Goal: Transaction & Acquisition: Purchase product/service

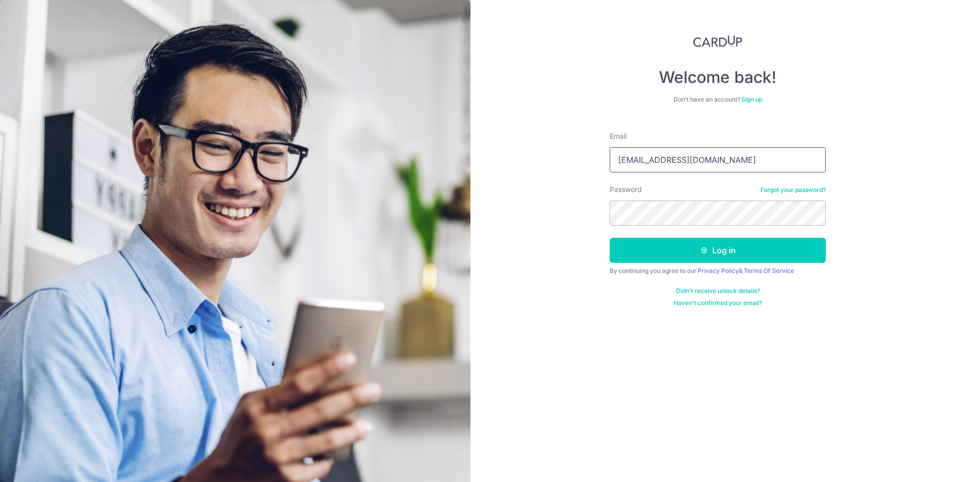
type input "[EMAIL_ADDRESS][DOMAIN_NAME]"
click at [694, 251] on button "Log in" at bounding box center [718, 250] width 216 height 25
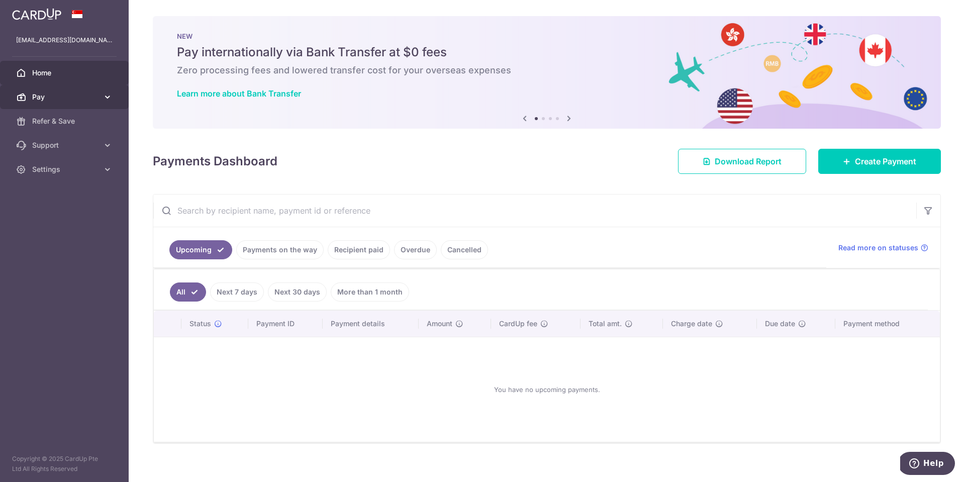
click at [62, 101] on span "Pay" at bounding box center [65, 97] width 66 height 10
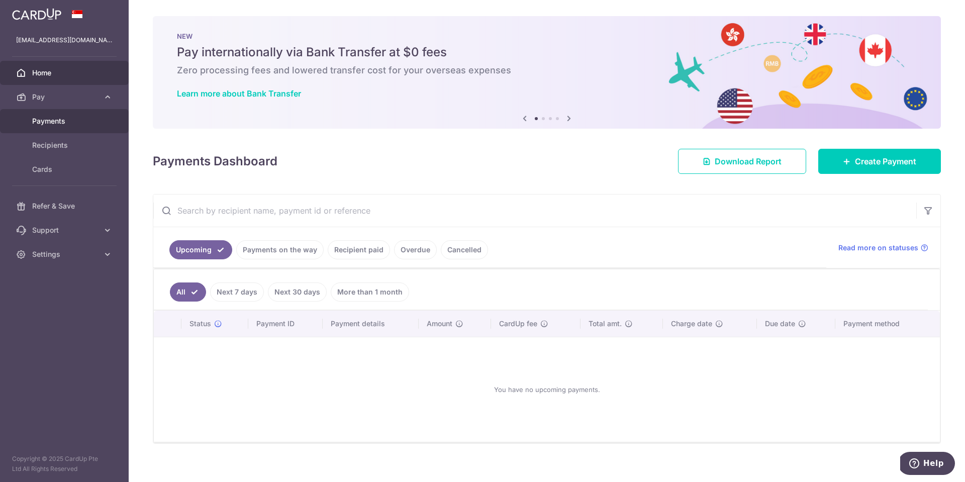
click at [45, 123] on span "Payments" at bounding box center [65, 121] width 66 height 10
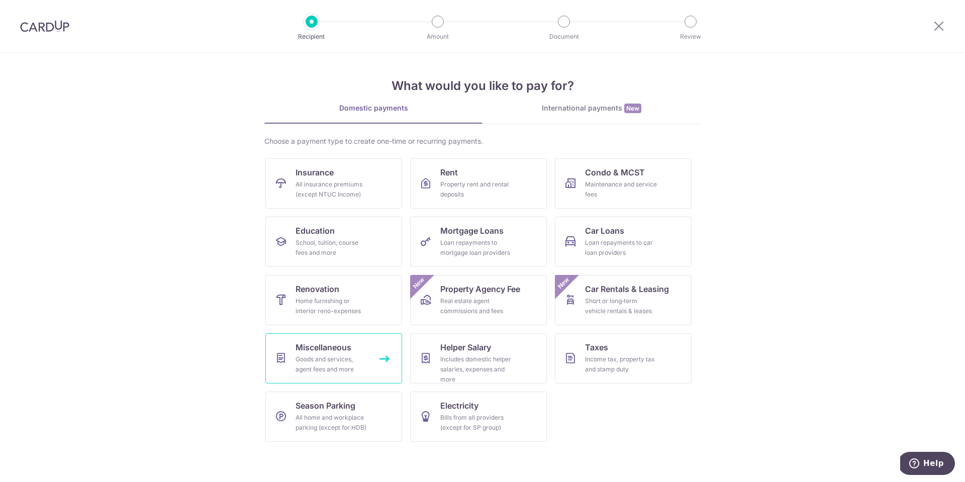
click at [322, 354] on link "Miscellaneous Goods and services, agent fees and more" at bounding box center [333, 358] width 137 height 50
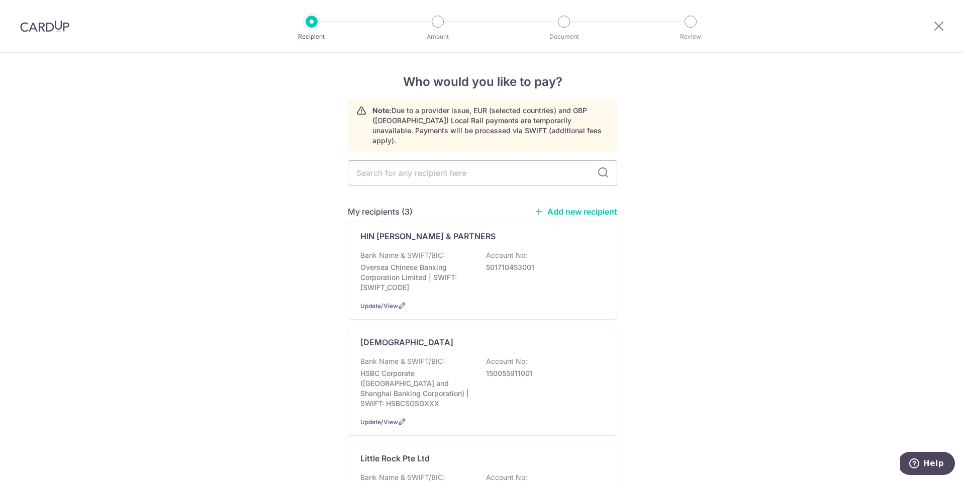
click at [566, 207] on link "Add new recipient" at bounding box center [575, 212] width 83 height 10
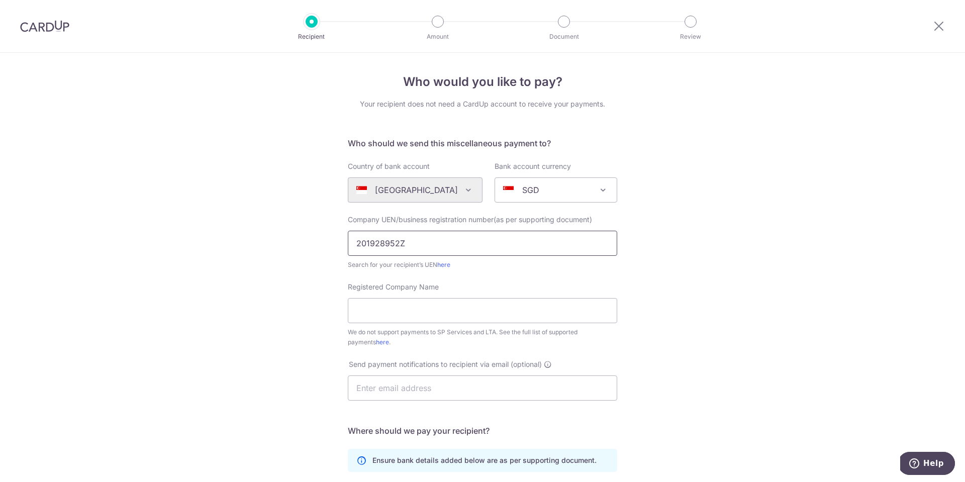
type input "201928952Z"
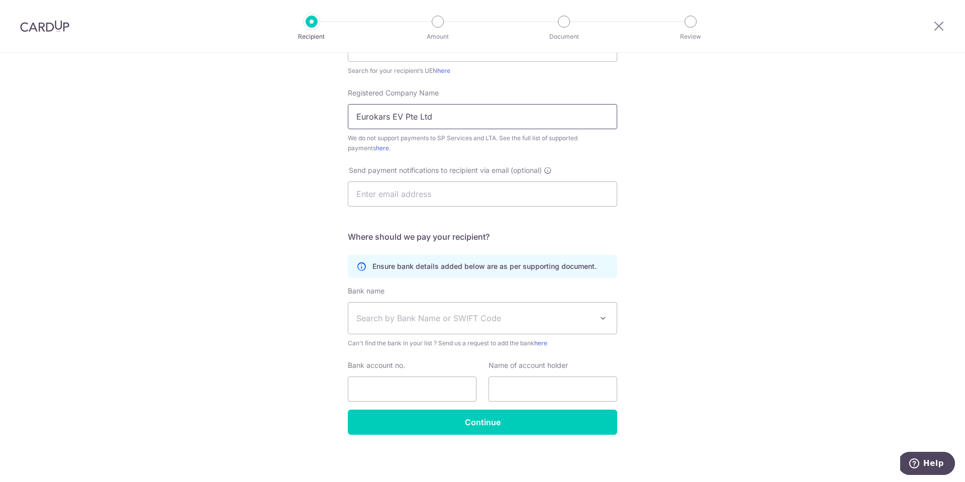
type input "Eurokars EV Pte Ltd"
click at [419, 310] on span "Search by Bank Name or SWIFT Code" at bounding box center [482, 318] width 268 height 31
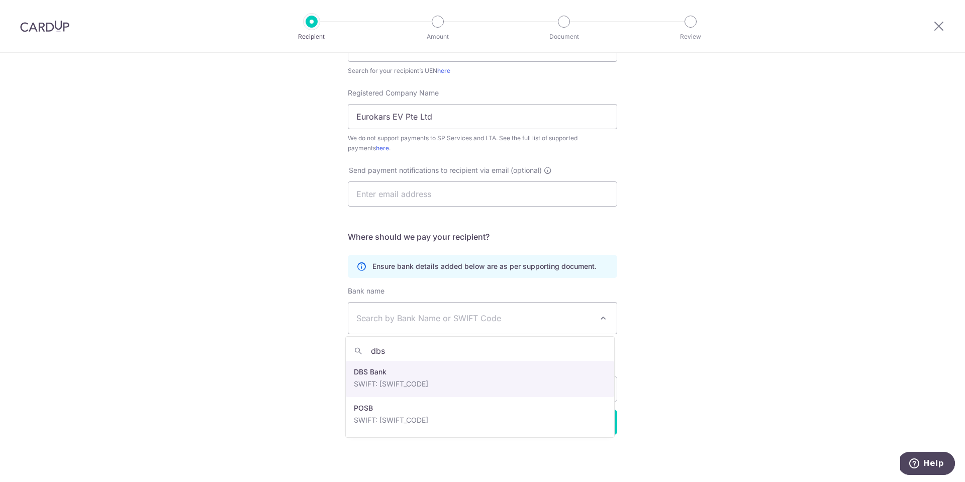
type input "dbs"
select select "6"
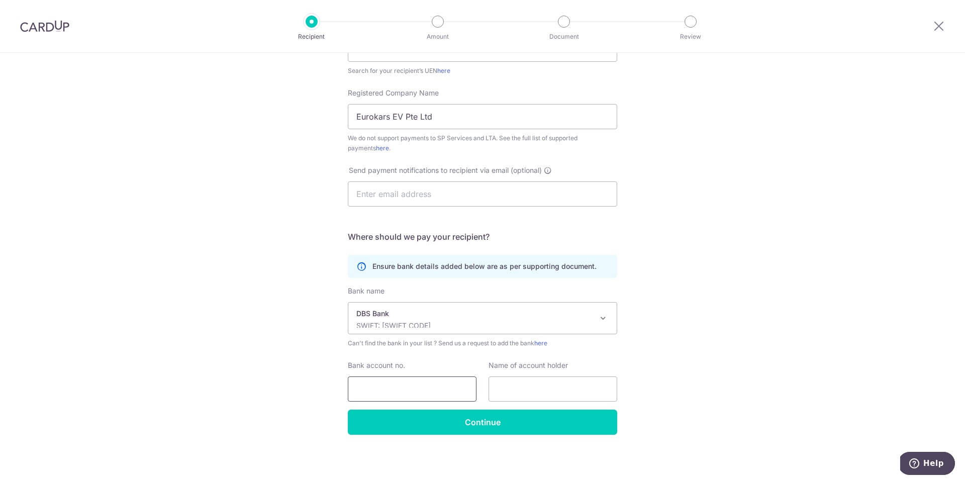
click at [399, 389] on input "Bank account no." at bounding box center [412, 388] width 129 height 25
type input "0720145216"
type input "Eurokars EV Pte Ltd"
click at [678, 331] on div "Who would you like to pay? Your recipient does not need a CardUp account to rec…" at bounding box center [482, 170] width 965 height 623
click at [658, 304] on div "Who would you like to pay? Your recipient does not need a CardUp account to rec…" at bounding box center [482, 170] width 965 height 623
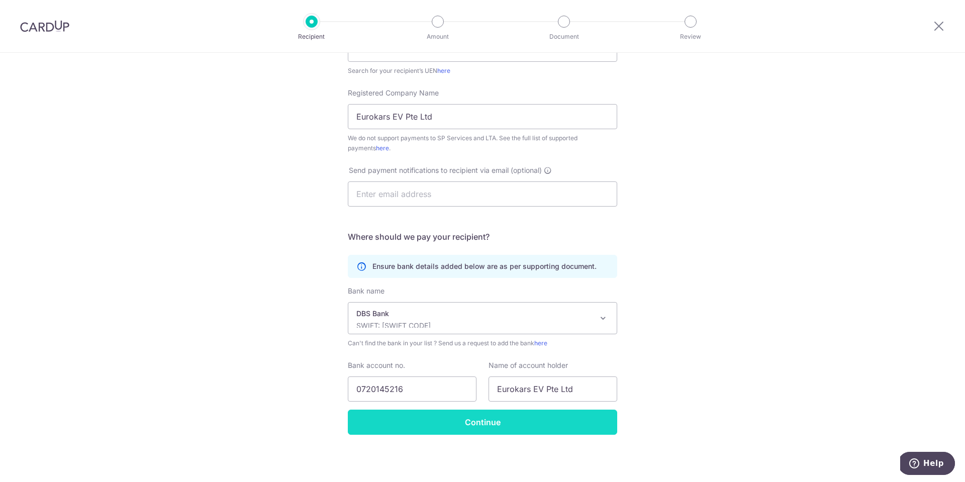
click at [493, 427] on input "Continue" at bounding box center [482, 422] width 269 height 25
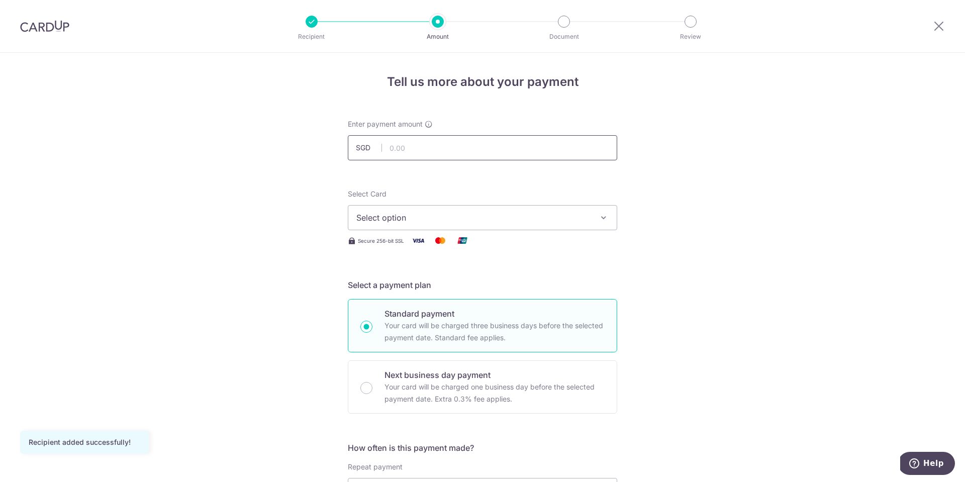
click at [458, 152] on input "text" at bounding box center [482, 147] width 269 height 25
type input "58,238.00"
click at [525, 222] on span "Select option" at bounding box center [473, 218] width 234 height 12
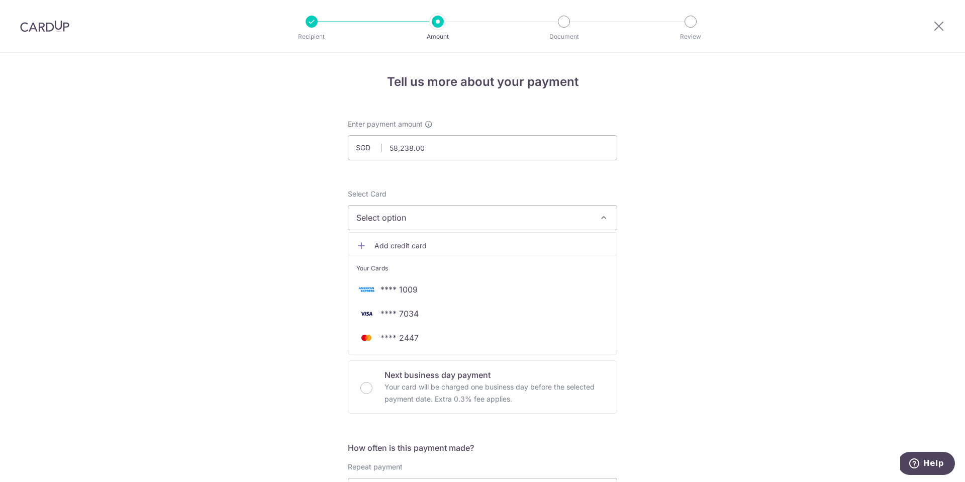
drag, startPoint x: 413, startPoint y: 315, endPoint x: 440, endPoint y: 305, distance: 28.5
click at [413, 315] on span "**** 7034" at bounding box center [400, 314] width 38 height 12
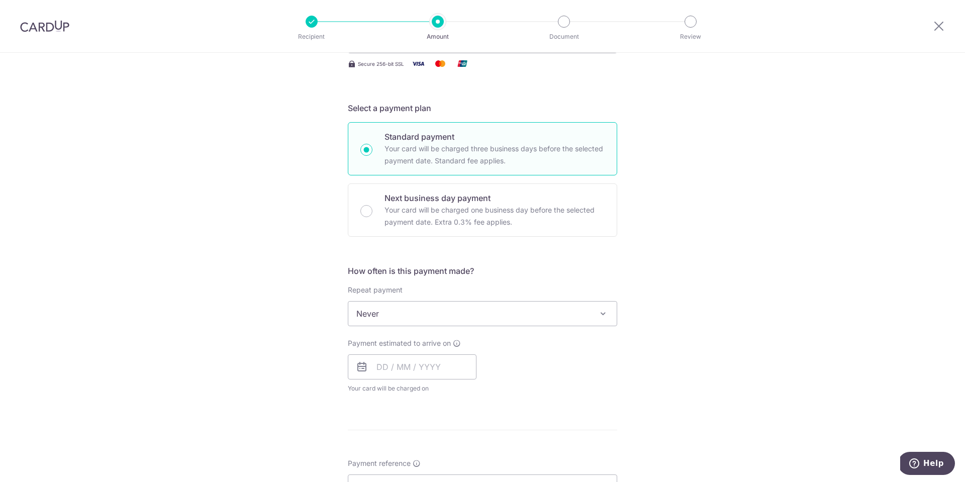
scroll to position [204, 0]
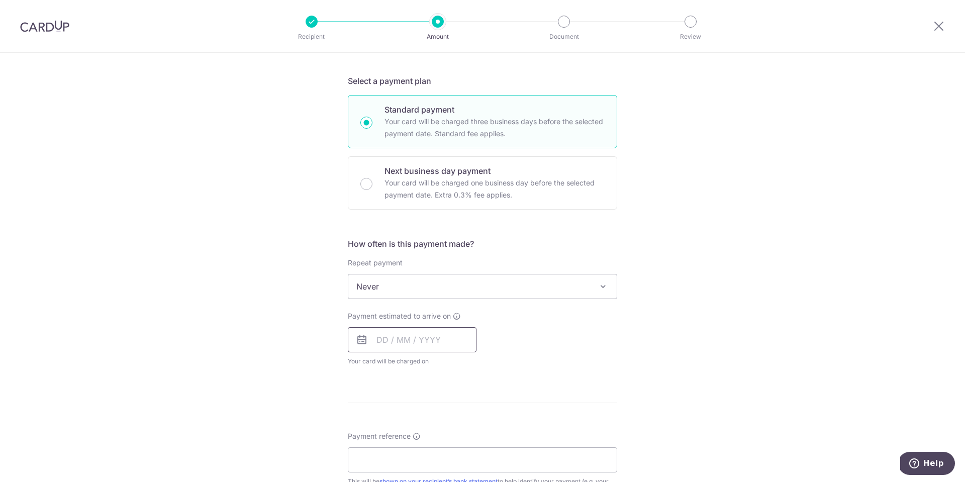
click at [426, 341] on input "text" at bounding box center [412, 339] width 129 height 25
click at [444, 453] on link "16" at bounding box center [449, 451] width 16 height 16
type input "[DATE]"
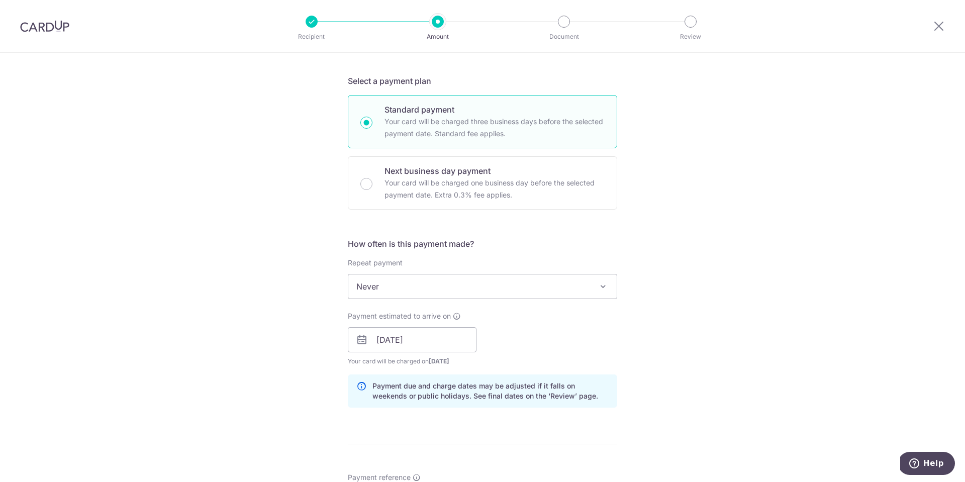
click at [698, 268] on div "Tell us more about your payment Enter payment amount SGD 58,238.00 58238.00 Rec…" at bounding box center [482, 324] width 965 height 951
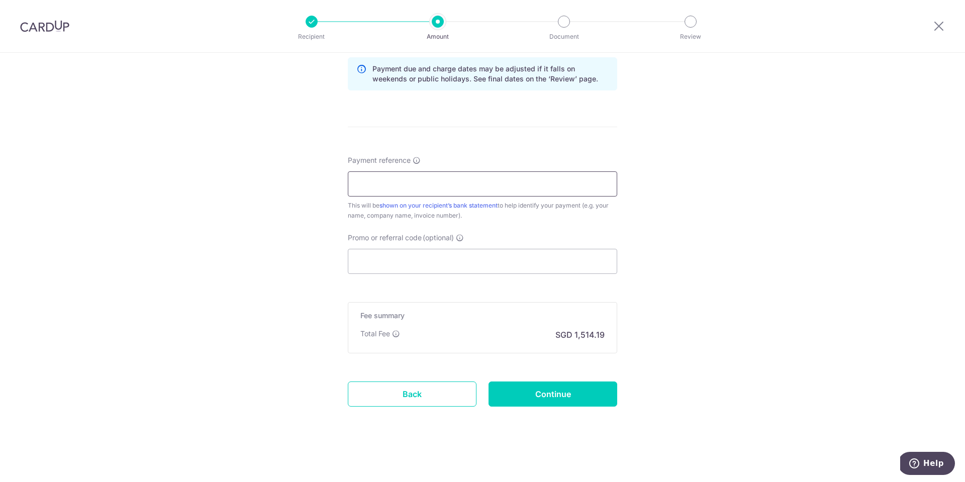
click at [404, 186] on input "Payment reference" at bounding box center [482, 183] width 269 height 25
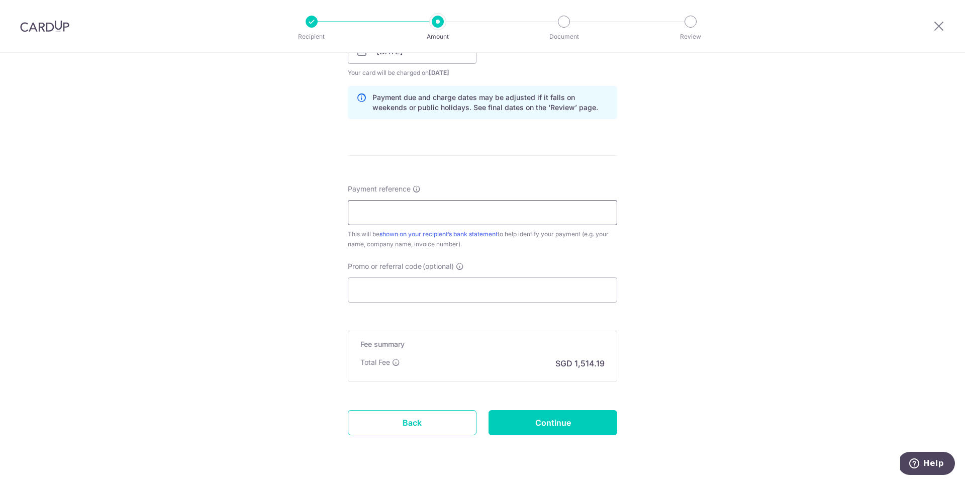
scroll to position [454, 0]
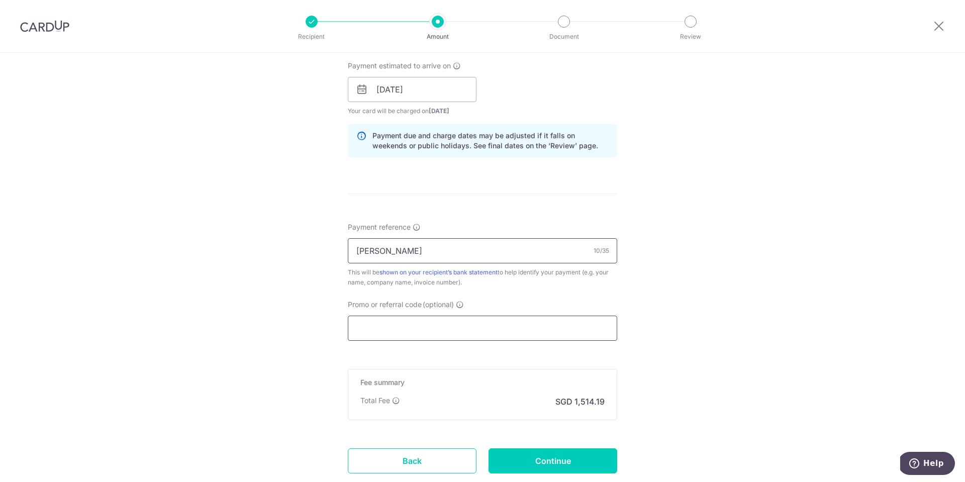
type input "Daniel Loh"
click at [550, 322] on input "Promo or referral code (optional)" at bounding box center [482, 328] width 269 height 25
click at [453, 331] on input "Promo or referral code (optional)" at bounding box center [482, 328] width 269 height 25
click at [436, 326] on input "Promo or referral code (optional)" at bounding box center [482, 328] width 269 height 25
paste input "OFF225"
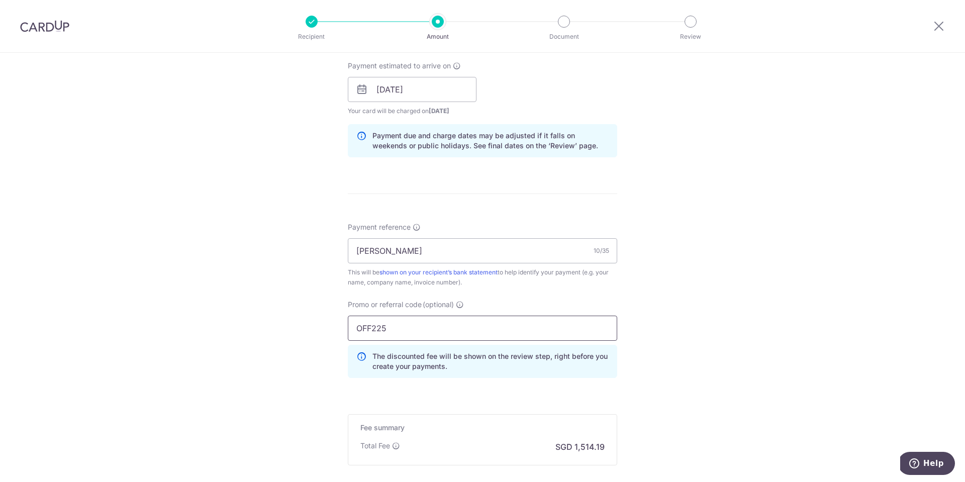
type input "OFF225"
click at [708, 256] on div "Tell us more about your payment Enter payment amount SGD 58,238.00 58238.00 Rec…" at bounding box center [482, 96] width 965 height 996
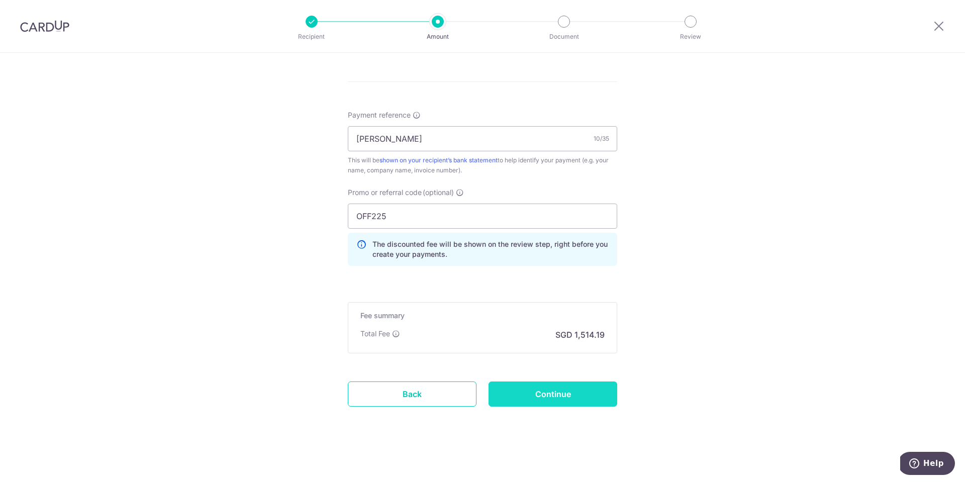
click at [584, 399] on input "Continue" at bounding box center [553, 394] width 129 height 25
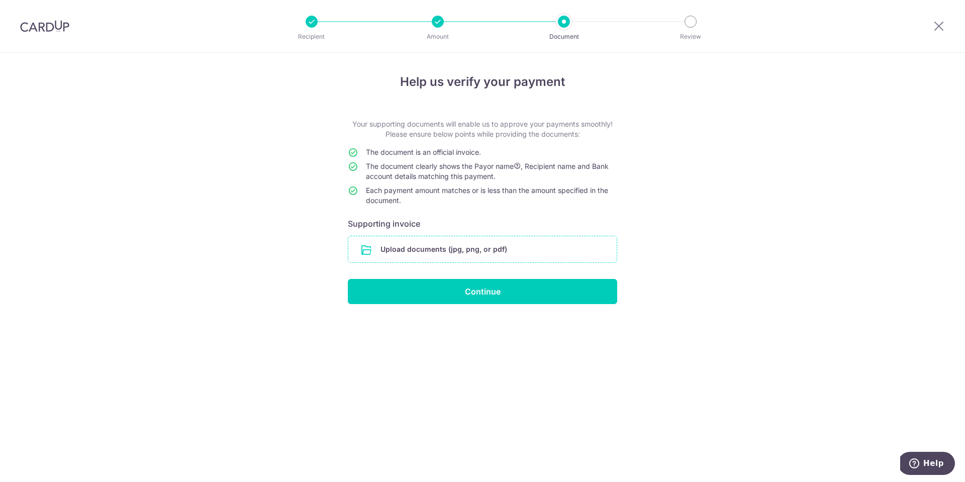
click at [425, 254] on input "file" at bounding box center [482, 249] width 268 height 26
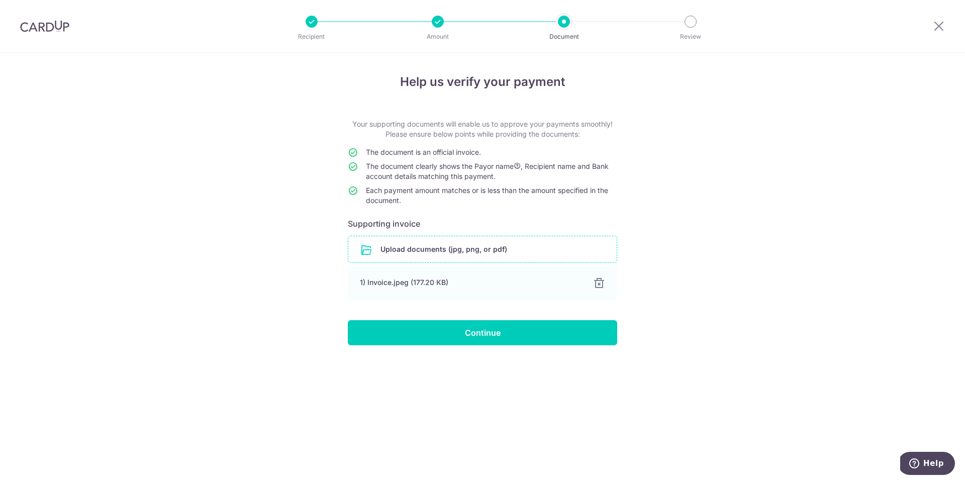
click at [681, 289] on div "Help us verify your payment Your supporting documents will enable us to approve…" at bounding box center [482, 267] width 965 height 429
click at [484, 345] on input "Continue" at bounding box center [482, 332] width 269 height 25
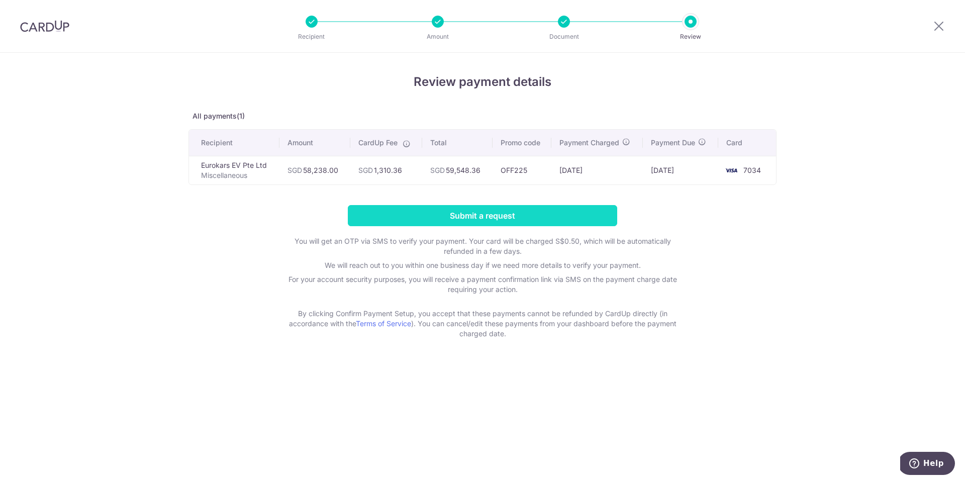
click at [526, 219] on input "Submit a request" at bounding box center [482, 215] width 269 height 21
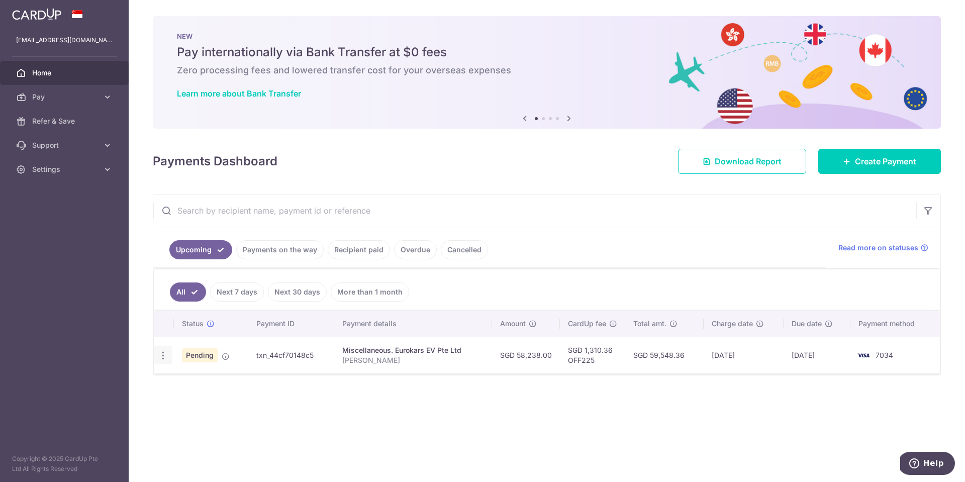
click at [167, 355] on icon "button" at bounding box center [163, 355] width 11 height 11
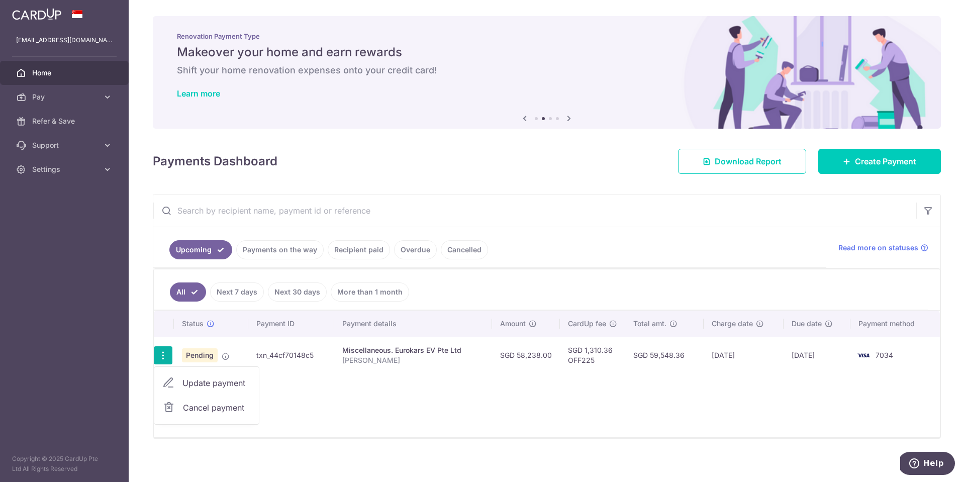
click at [414, 398] on div "Status Payment ID Payment details Amount CardUp fee Total amt. Charge date Due …" at bounding box center [547, 374] width 786 height 126
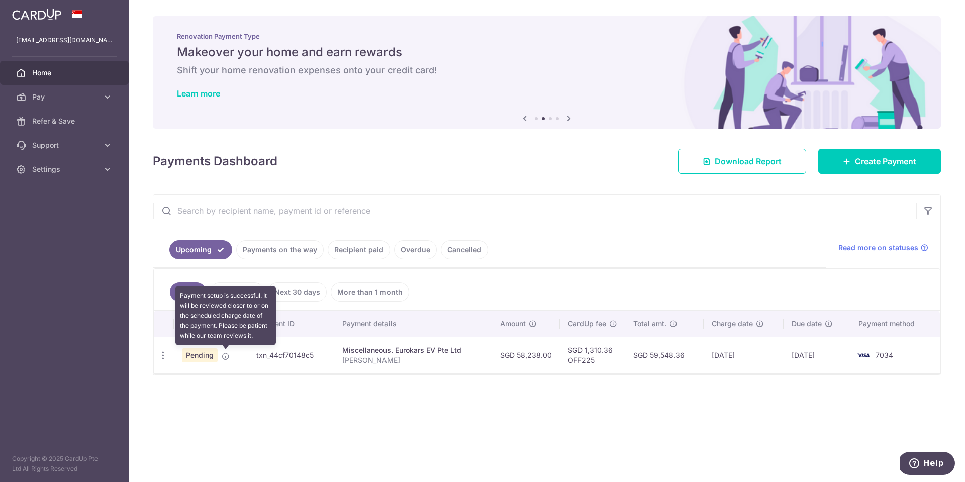
click at [226, 356] on icon at bounding box center [226, 356] width 8 height 8
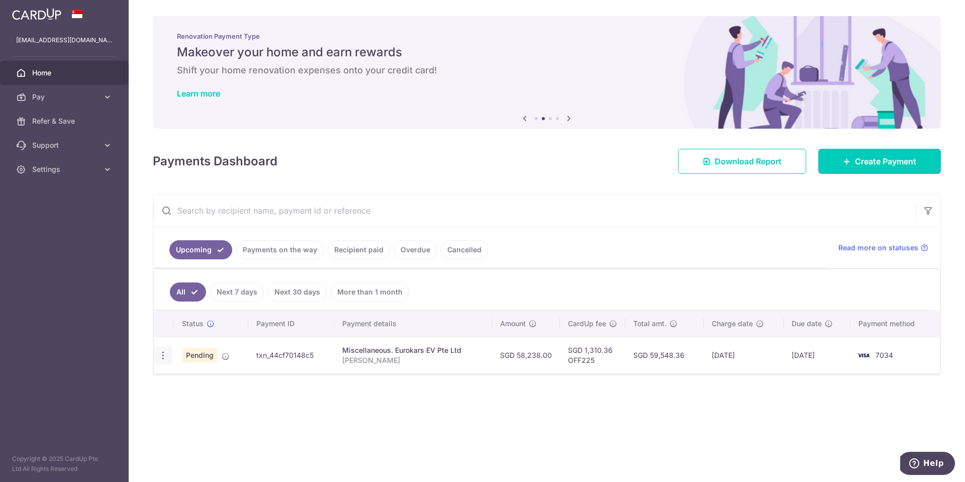
click at [163, 355] on icon "button" at bounding box center [163, 355] width 11 height 11
drag, startPoint x: 446, startPoint y: 396, endPoint x: 411, endPoint y: 394, distance: 35.7
click at [446, 396] on div "Status Payment ID Payment details Amount CardUp fee Total amt. Charge date Due …" at bounding box center [547, 374] width 786 height 126
click at [215, 356] on span "Pending" at bounding box center [200, 355] width 36 height 14
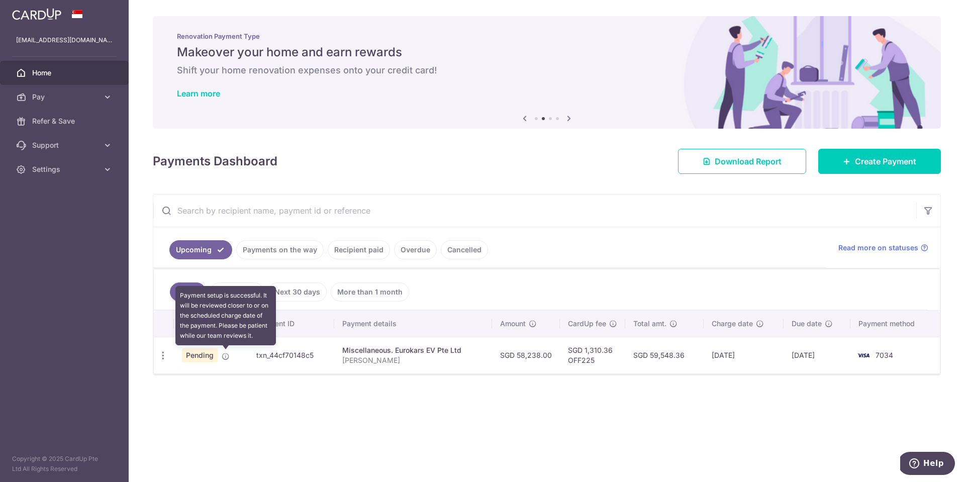
click at [224, 357] on icon at bounding box center [226, 356] width 8 height 8
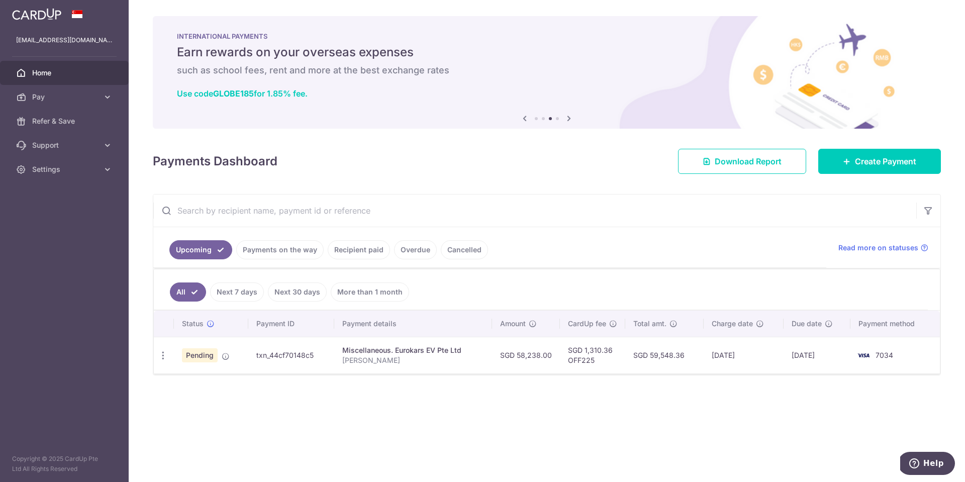
drag, startPoint x: 408, startPoint y: 160, endPoint x: 359, endPoint y: 159, distance: 48.3
click at [408, 160] on div "Payments Dashboard Download Report Create Payment" at bounding box center [547, 159] width 788 height 29
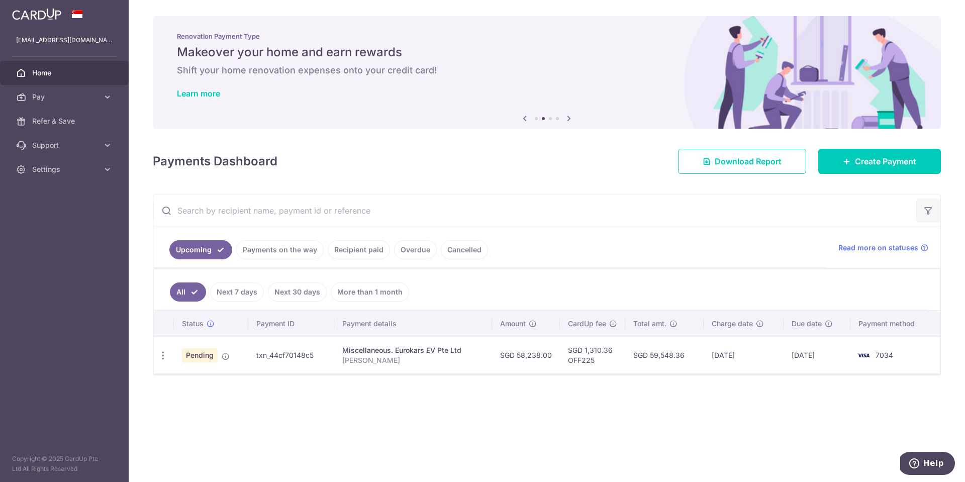
click at [924, 212] on icon "button" at bounding box center [928, 211] width 10 height 10
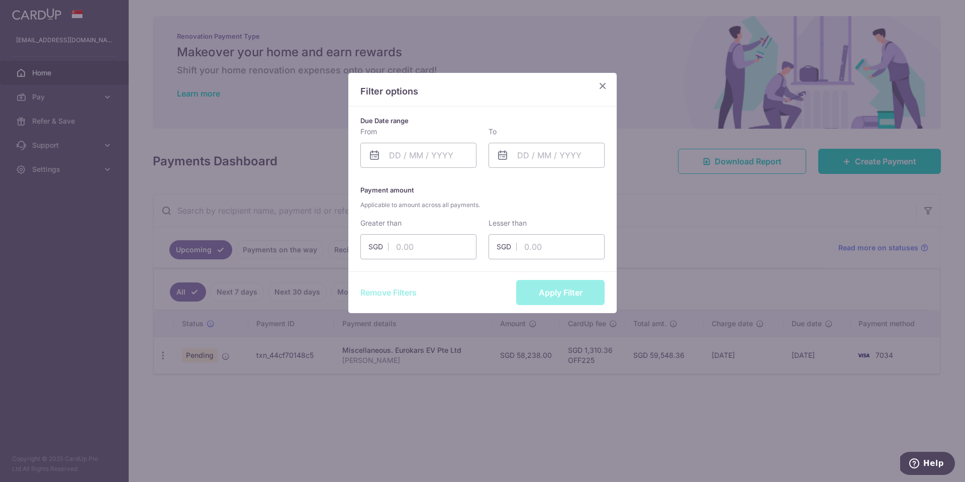
click at [597, 83] on icon "Close" at bounding box center [603, 85] width 12 height 13
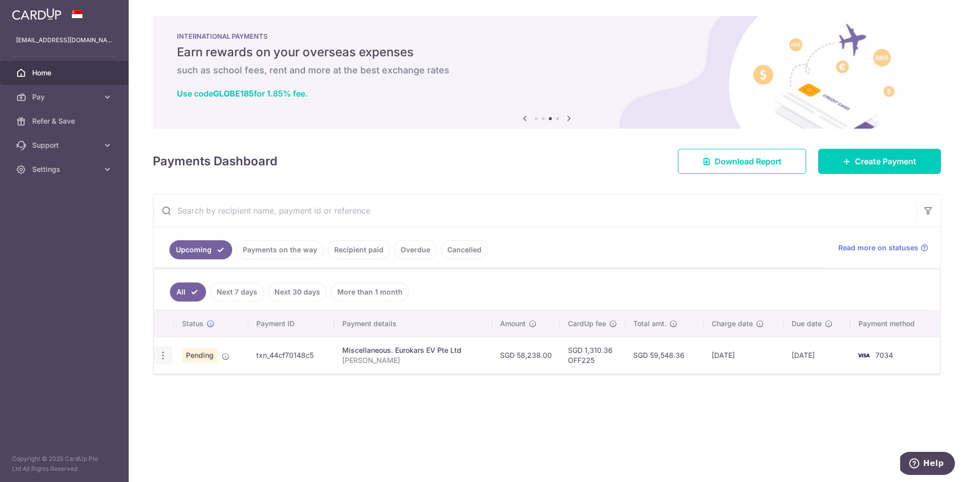
click at [163, 358] on icon "button" at bounding box center [163, 355] width 11 height 11
click at [351, 397] on div "Status Payment ID Payment details Amount CardUp fee Total amt. Charge date Due …" at bounding box center [547, 374] width 786 height 126
click at [211, 358] on span "Pending" at bounding box center [200, 355] width 36 height 14
click at [103, 96] on icon at bounding box center [108, 97] width 10 height 10
click at [507, 173] on div "Payments Dashboard Download Report Create Payment" at bounding box center [547, 159] width 788 height 29
